Goal: Transaction & Acquisition: Purchase product/service

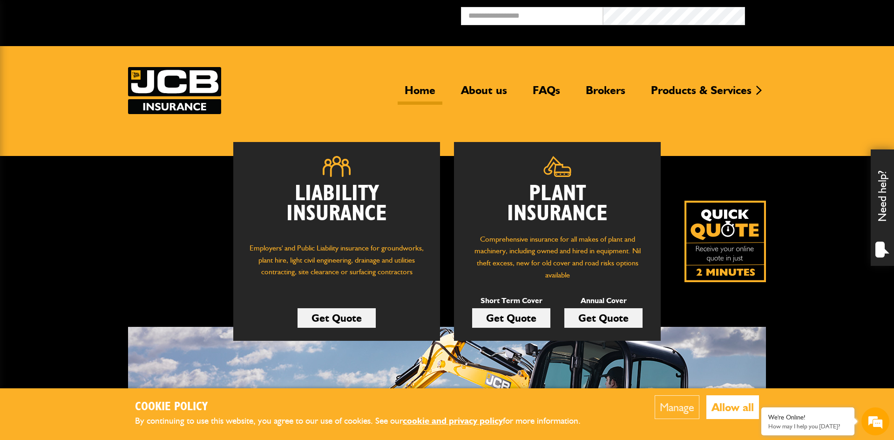
click at [512, 320] on link "Get Quote" at bounding box center [511, 318] width 78 height 20
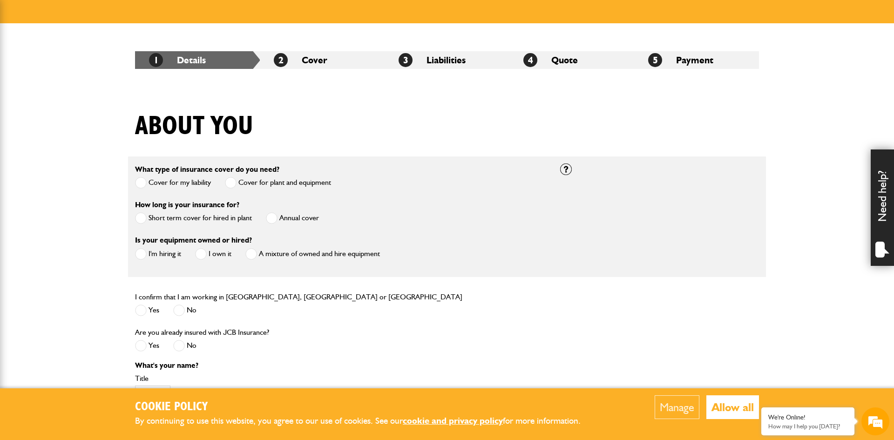
scroll to position [169, 0]
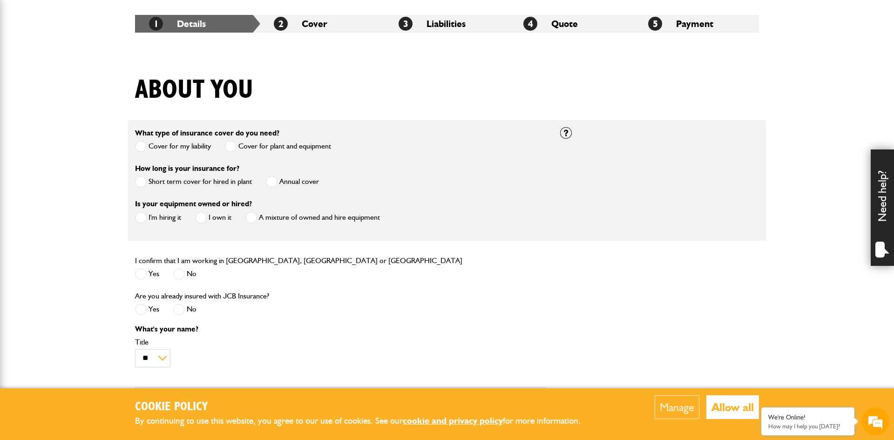
click at [144, 219] on span at bounding box center [141, 218] width 12 height 12
click at [142, 183] on span at bounding box center [141, 182] width 12 height 12
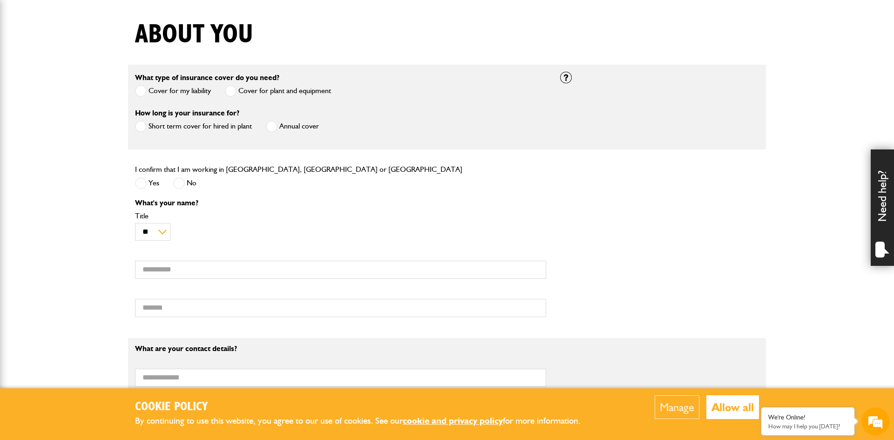
scroll to position [0, 0]
